Goal: Task Accomplishment & Management: Manage account settings

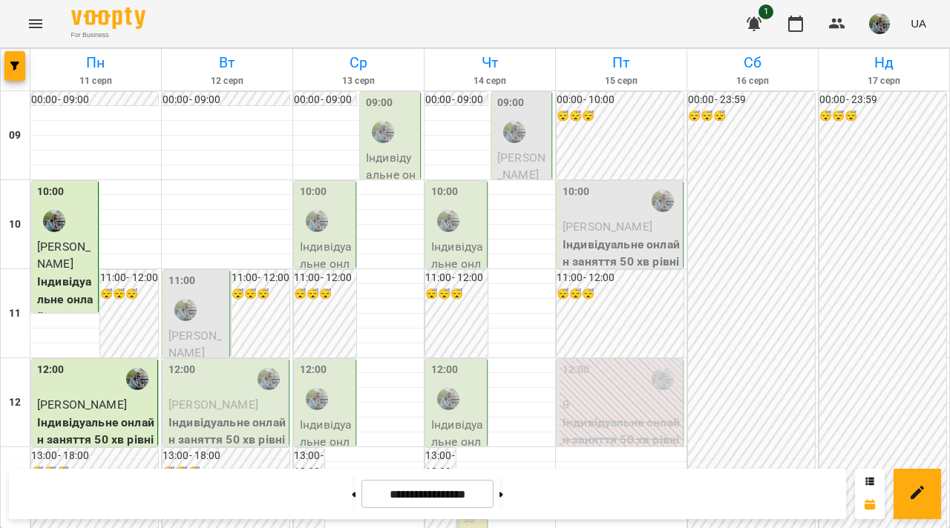
click at [209, 290] on div "11:00" at bounding box center [197, 300] width 58 height 54
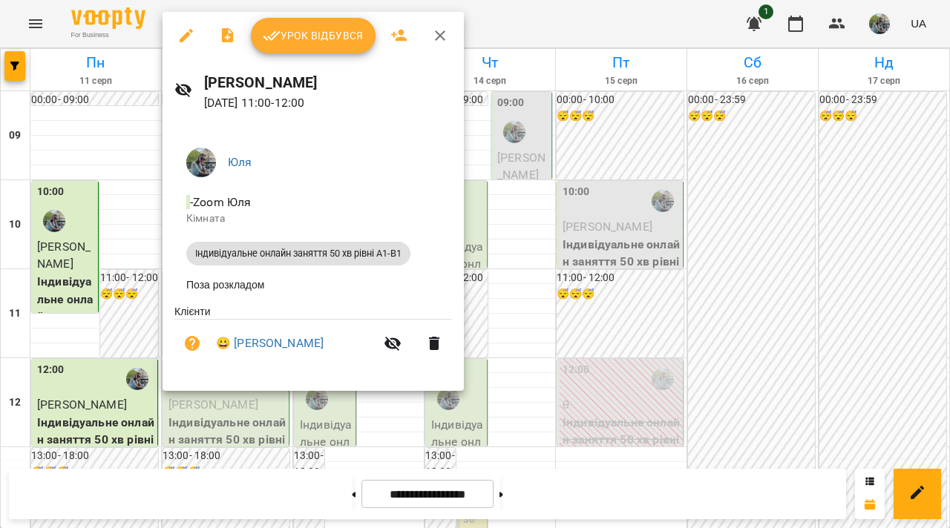
click at [301, 26] on button "Урок відбувся" at bounding box center [313, 36] width 125 height 36
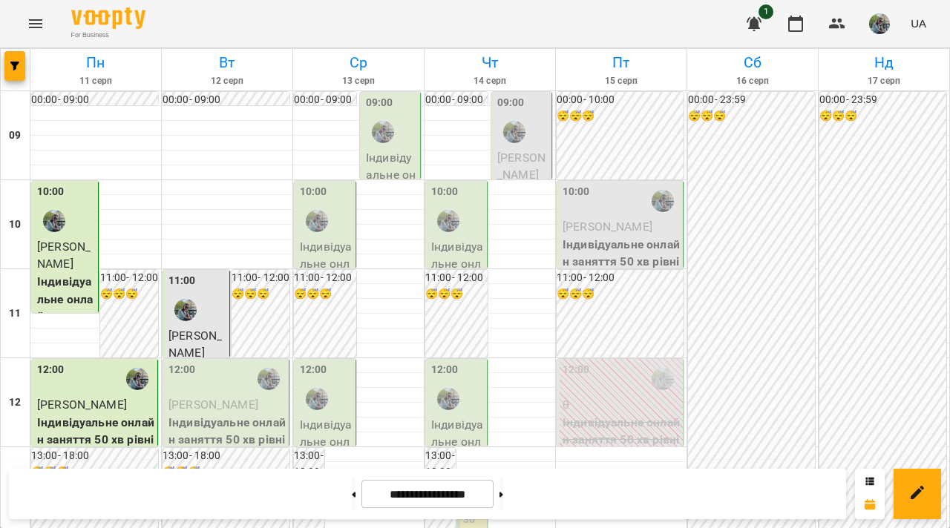
click at [237, 392] on div "12:00" at bounding box center [226, 379] width 117 height 34
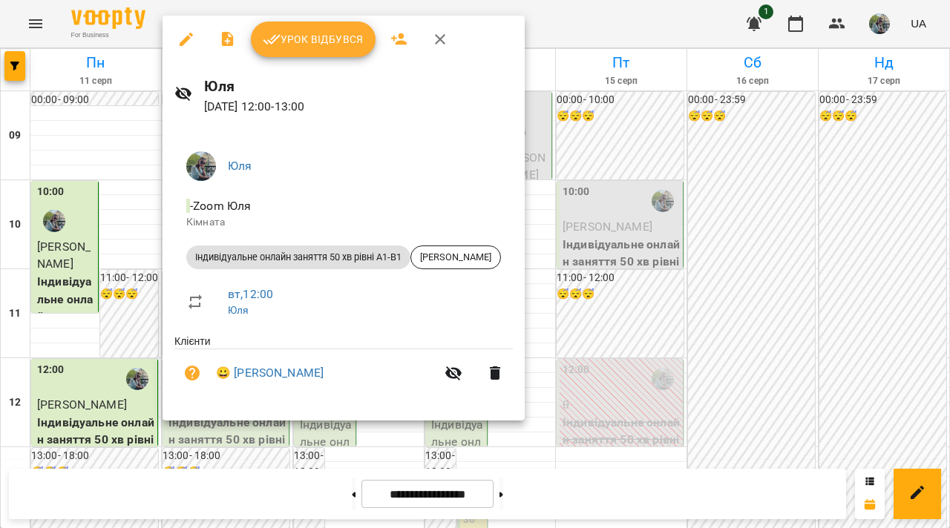
click at [298, 52] on button "Урок відбувся" at bounding box center [313, 40] width 125 height 36
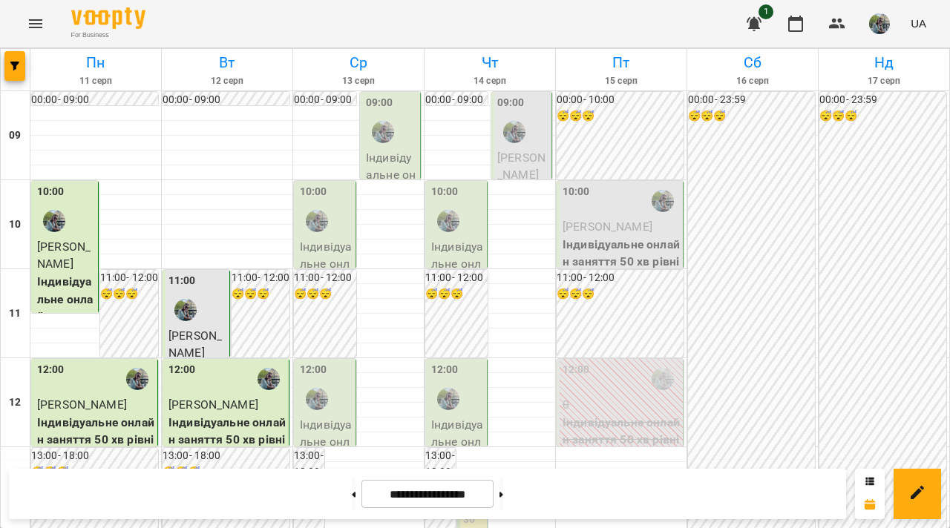
scroll to position [693, 0]
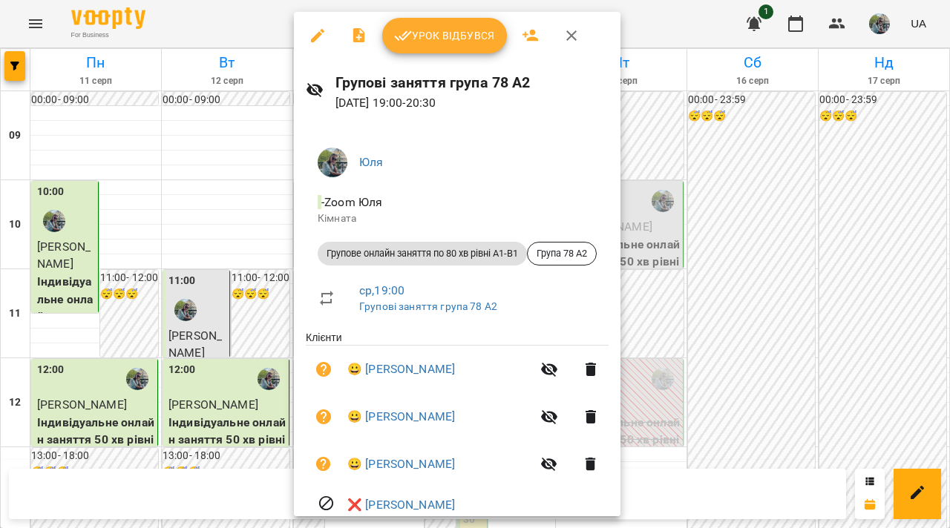
click at [140, 134] on div at bounding box center [475, 264] width 950 height 528
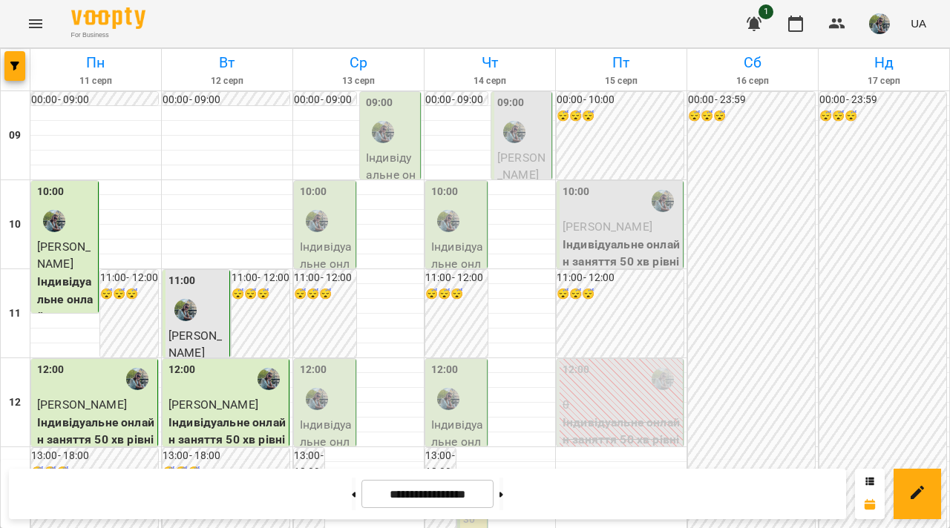
click at [347, 498] on div "**********" at bounding box center [427, 494] width 837 height 50
click at [352, 497] on button at bounding box center [354, 494] width 4 height 33
type input "**********"
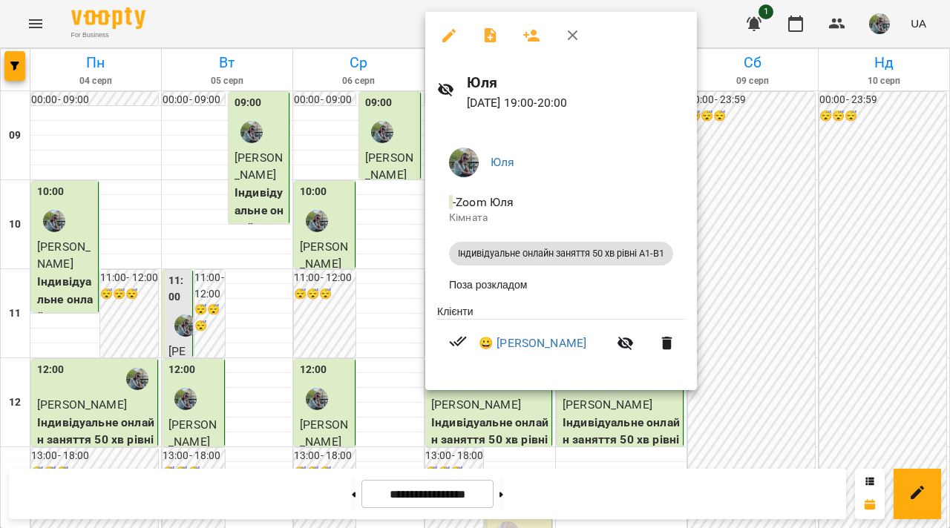
click at [281, 324] on div at bounding box center [475, 264] width 950 height 528
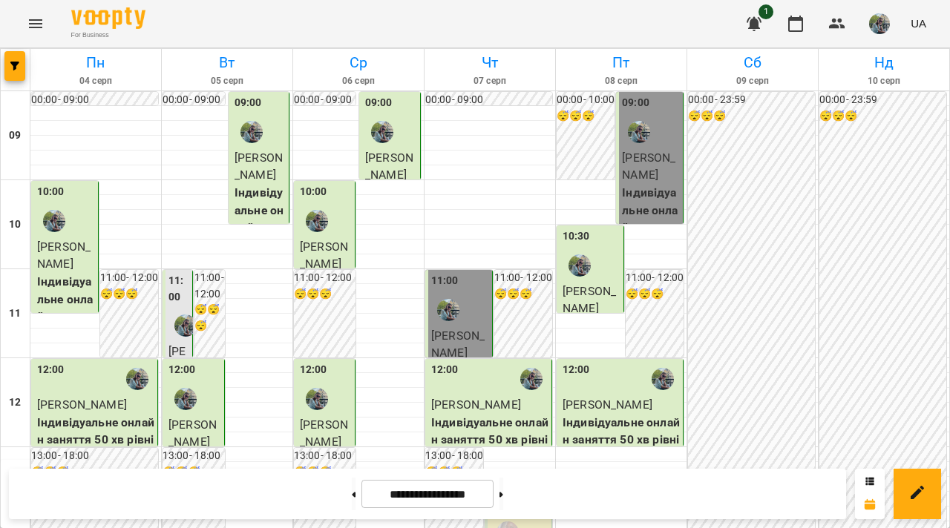
scroll to position [686, 0]
